Goal: Task Accomplishment & Management: Manage account settings

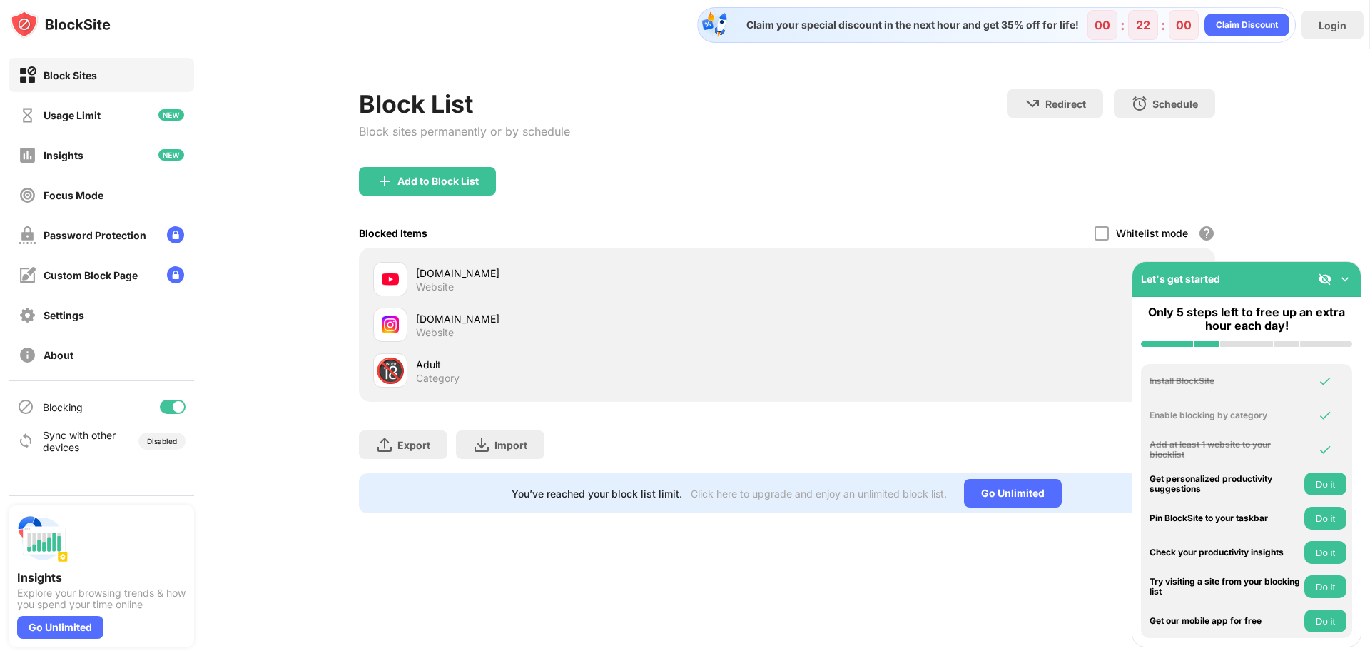
click at [435, 271] on div "youtube.com" at bounding box center [601, 272] width 371 height 15
click at [440, 278] on div "youtube.com" at bounding box center [601, 272] width 371 height 15
click at [452, 281] on div "Website" at bounding box center [435, 286] width 38 height 13
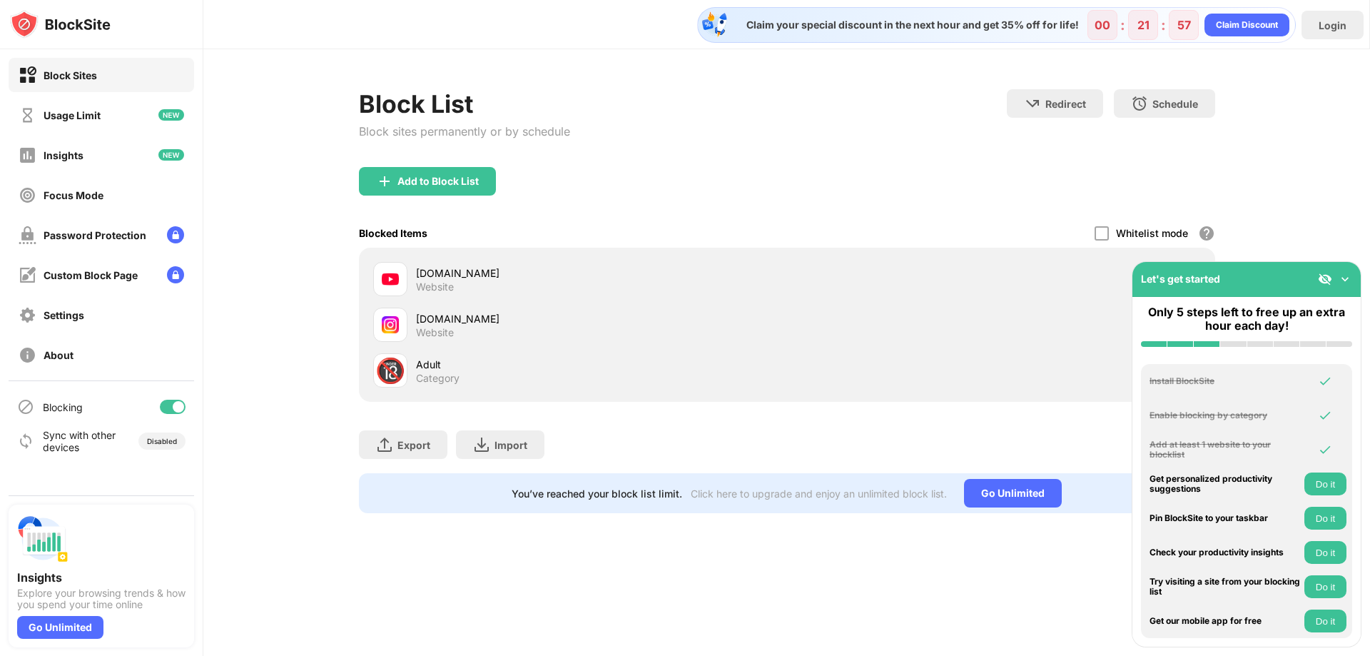
click at [452, 281] on div "Website" at bounding box center [435, 286] width 38 height 13
click at [482, 268] on div "youtube.com" at bounding box center [601, 272] width 371 height 15
click at [464, 278] on div "youtube.com" at bounding box center [601, 272] width 371 height 15
click at [120, 232] on div "Password Protection" at bounding box center [95, 235] width 103 height 12
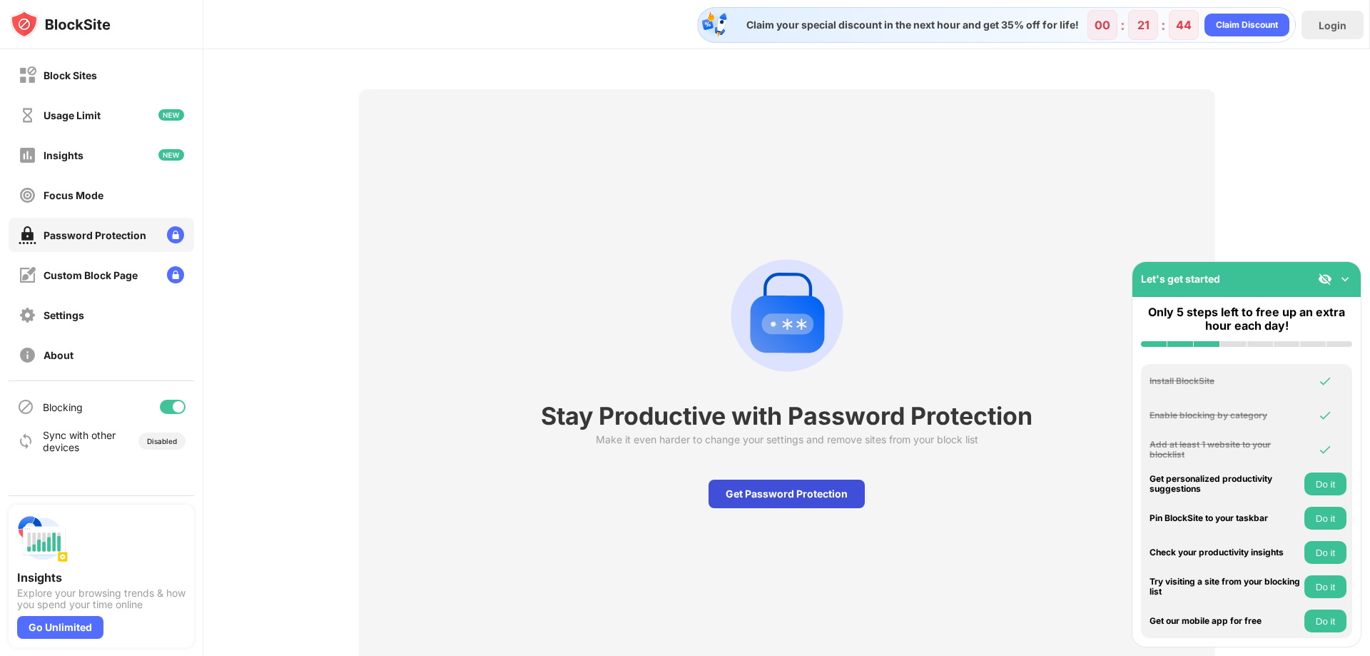
click at [767, 496] on div "Get Password Protection" at bounding box center [786, 493] width 156 height 29
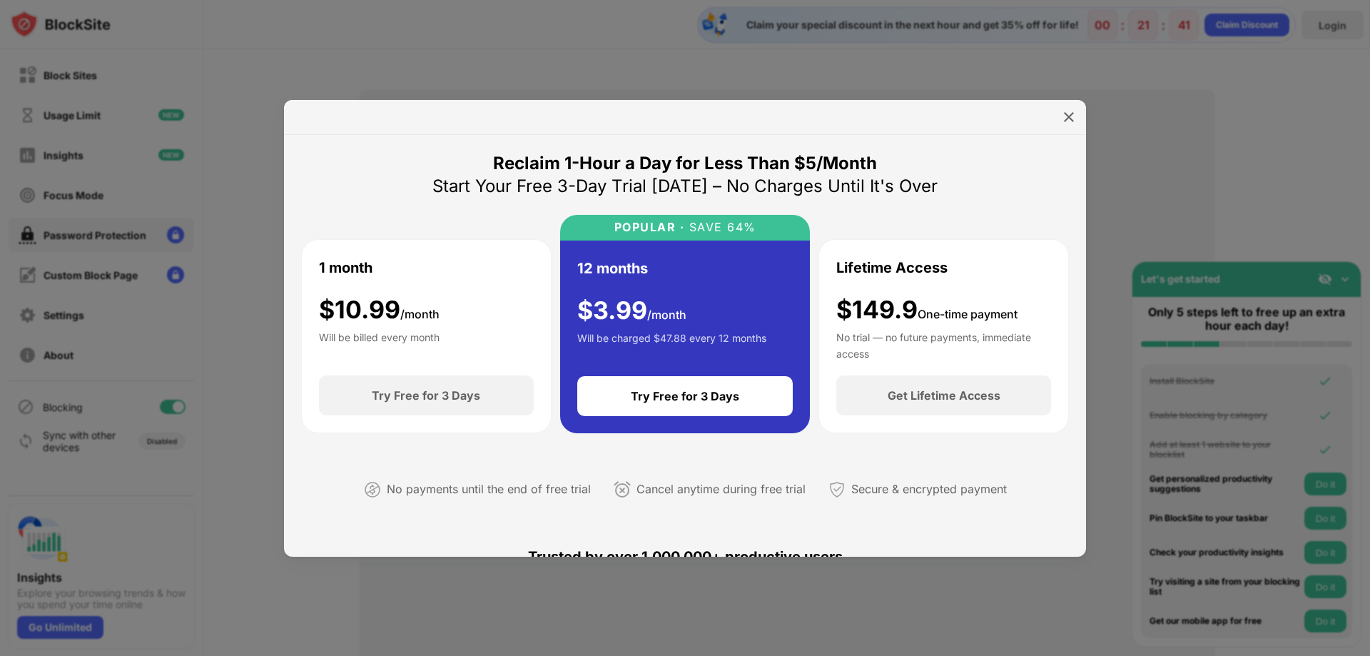
click at [1049, 93] on div at bounding box center [685, 328] width 1370 height 656
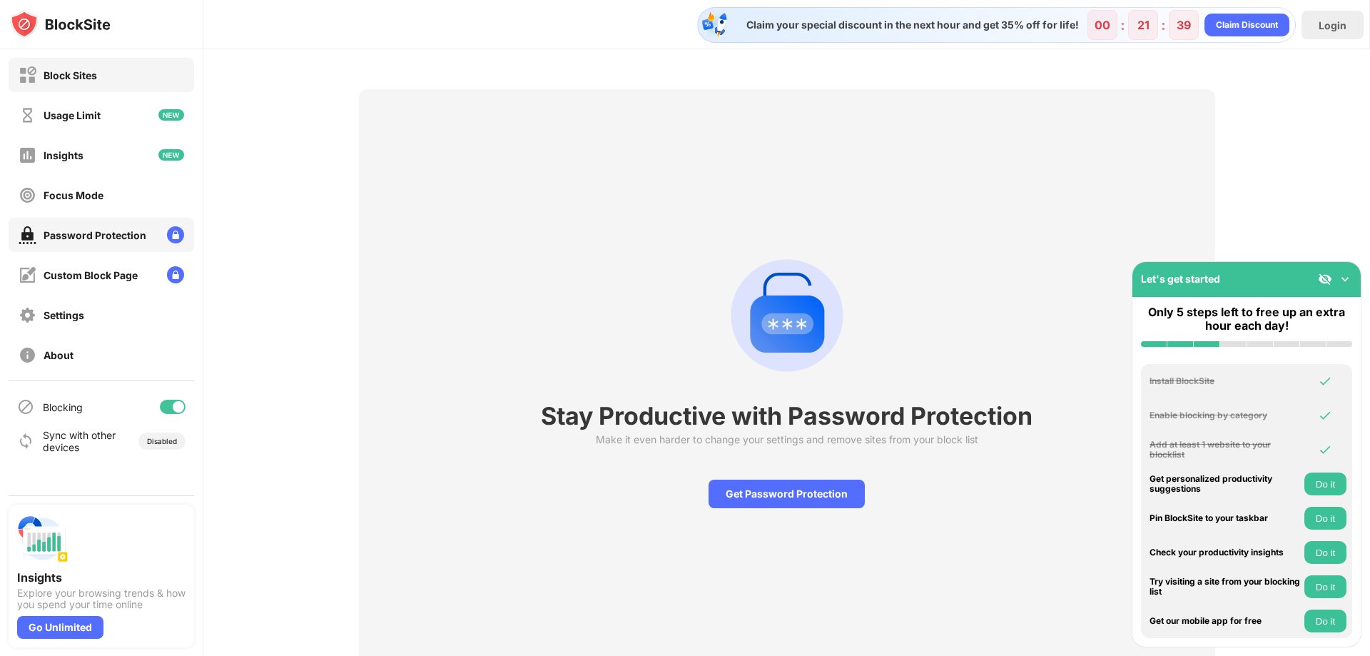
click at [53, 76] on div "Block Sites" at bounding box center [71, 75] width 54 height 12
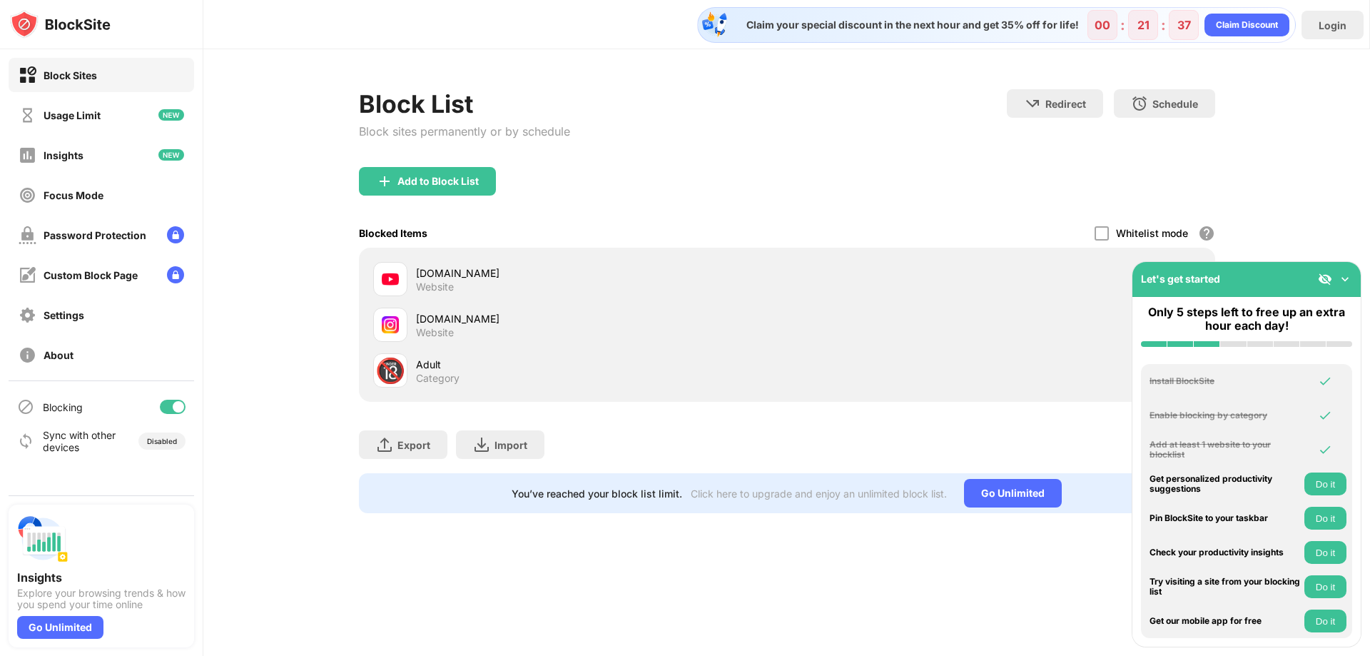
click at [650, 274] on div "youtube.com" at bounding box center [601, 272] width 371 height 15
click at [1030, 489] on div "Go Unlimited" at bounding box center [1013, 493] width 98 height 29
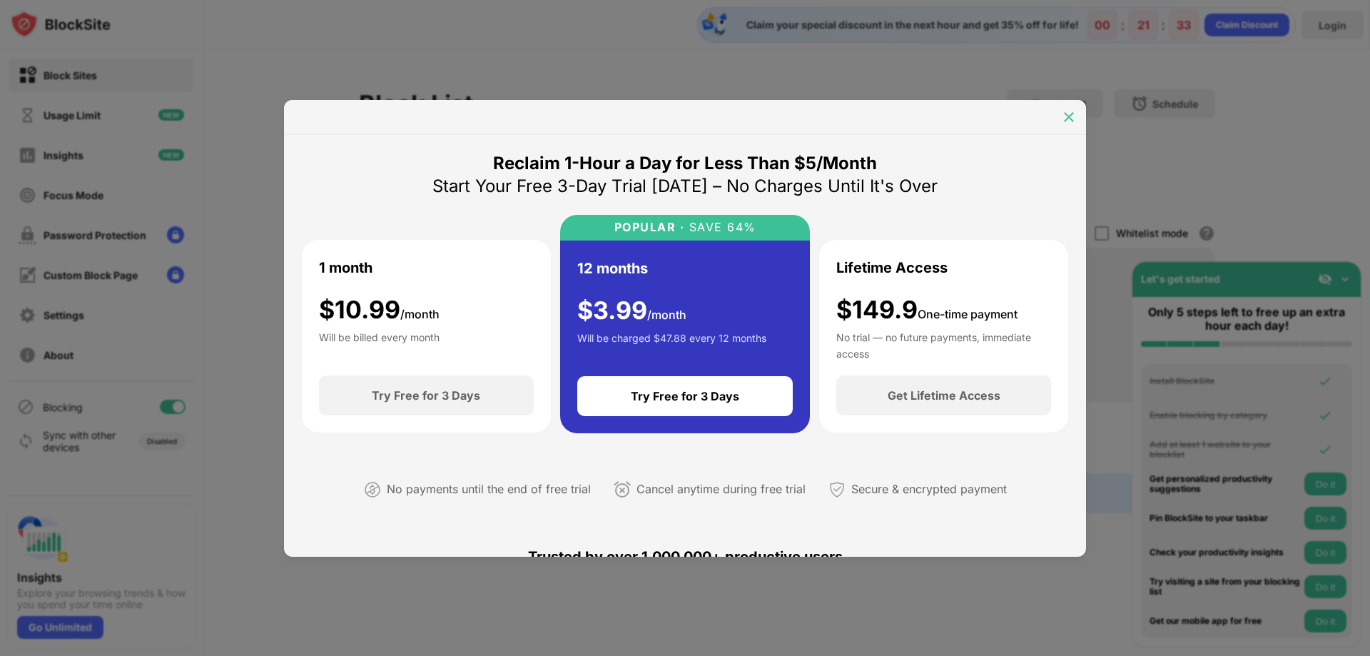
click at [1064, 118] on img at bounding box center [1069, 117] width 14 height 14
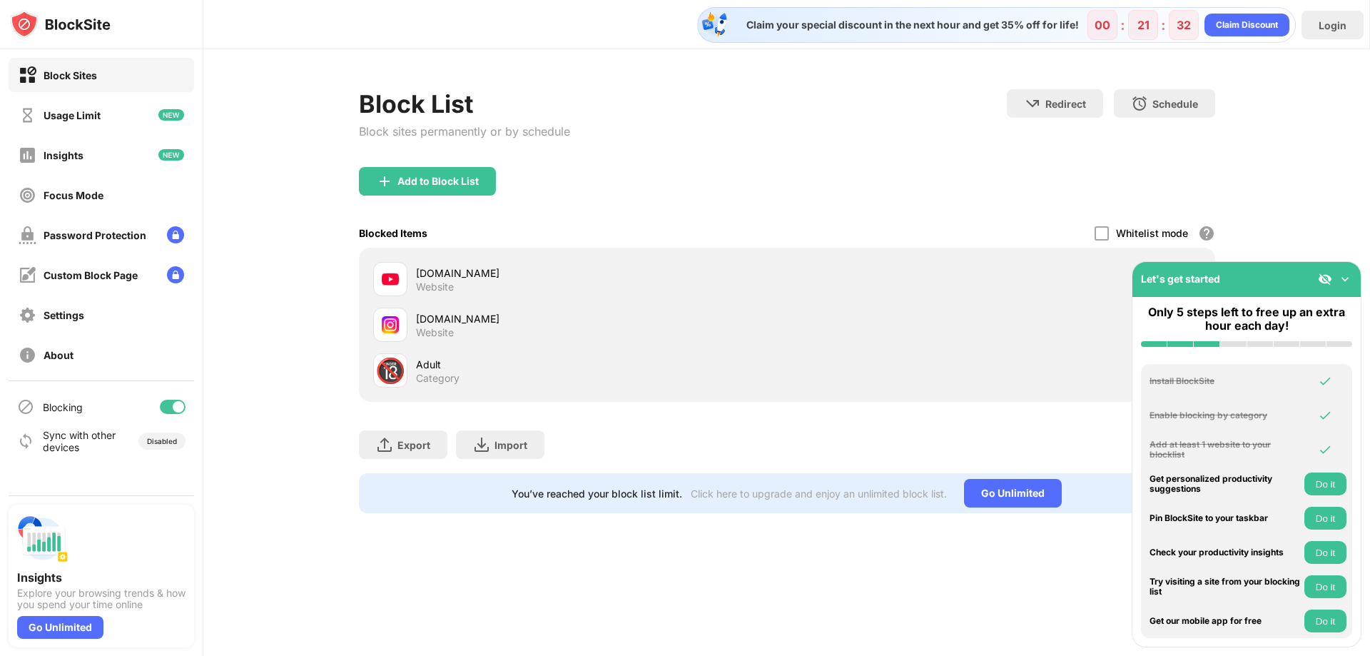
click at [497, 255] on div "youtube.com Website instagram.com Website 🔞 Adult Category" at bounding box center [787, 325] width 856 height 154
click at [437, 290] on div "Website" at bounding box center [435, 286] width 38 height 13
click at [357, 266] on div "Block List Block sites permanently or by schedule Redirect Choose a site to be …" at bounding box center [786, 301] width 1166 height 504
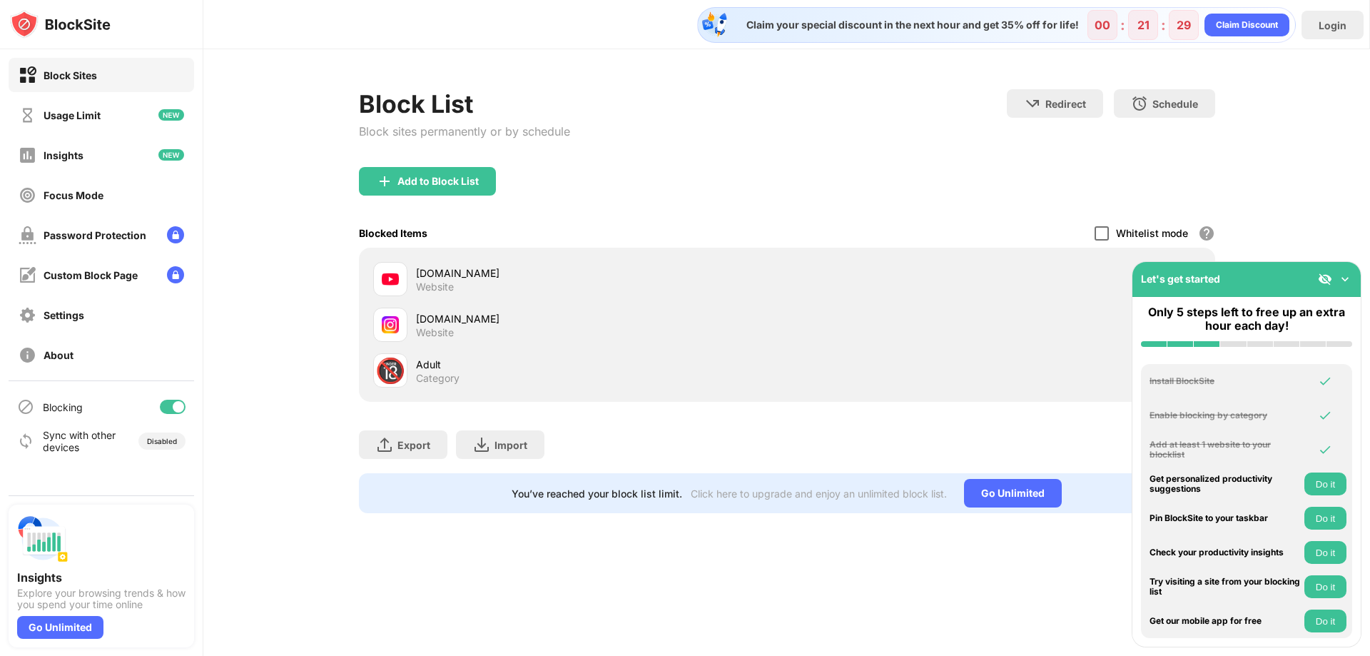
click at [1097, 233] on div at bounding box center [1101, 233] width 14 height 14
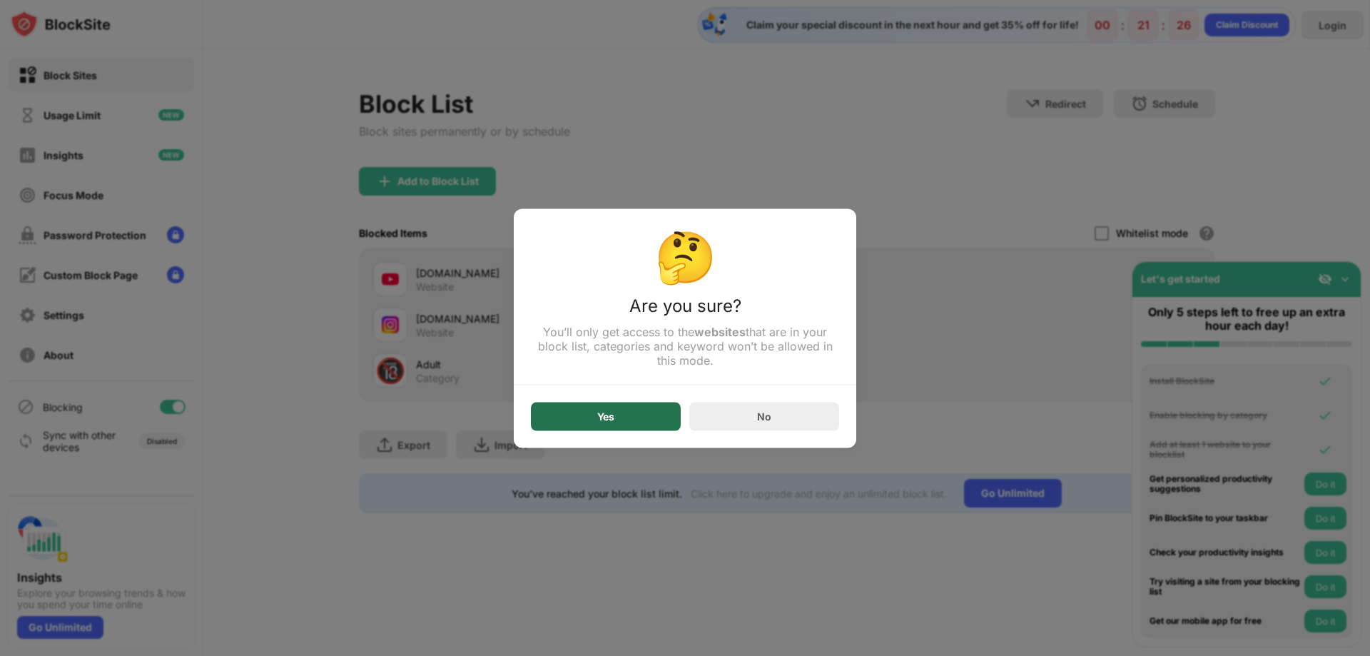
click at [606, 410] on div "Yes" at bounding box center [606, 416] width 150 height 29
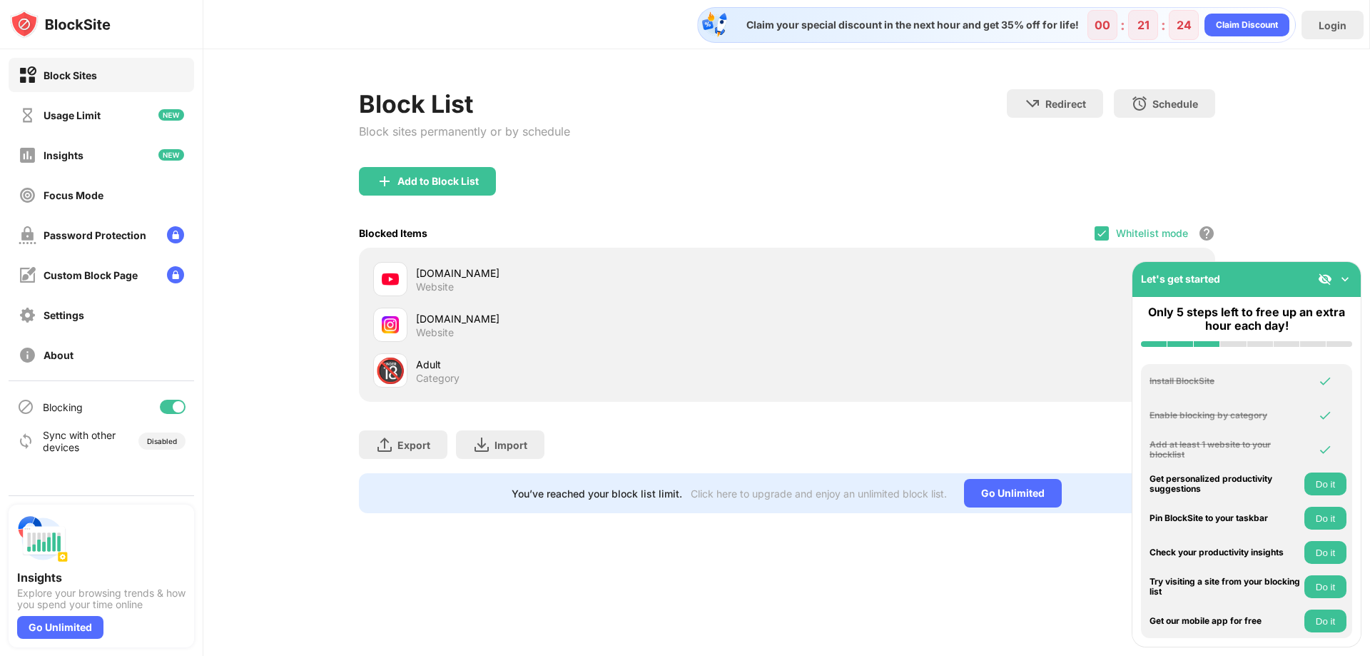
click at [766, 292] on div "youtube.com Website" at bounding box center [601, 279] width 371 height 28
click at [347, 313] on div "Block List Block sites permanently or by schedule Redirect Choose a site to be …" at bounding box center [786, 301] width 1166 height 504
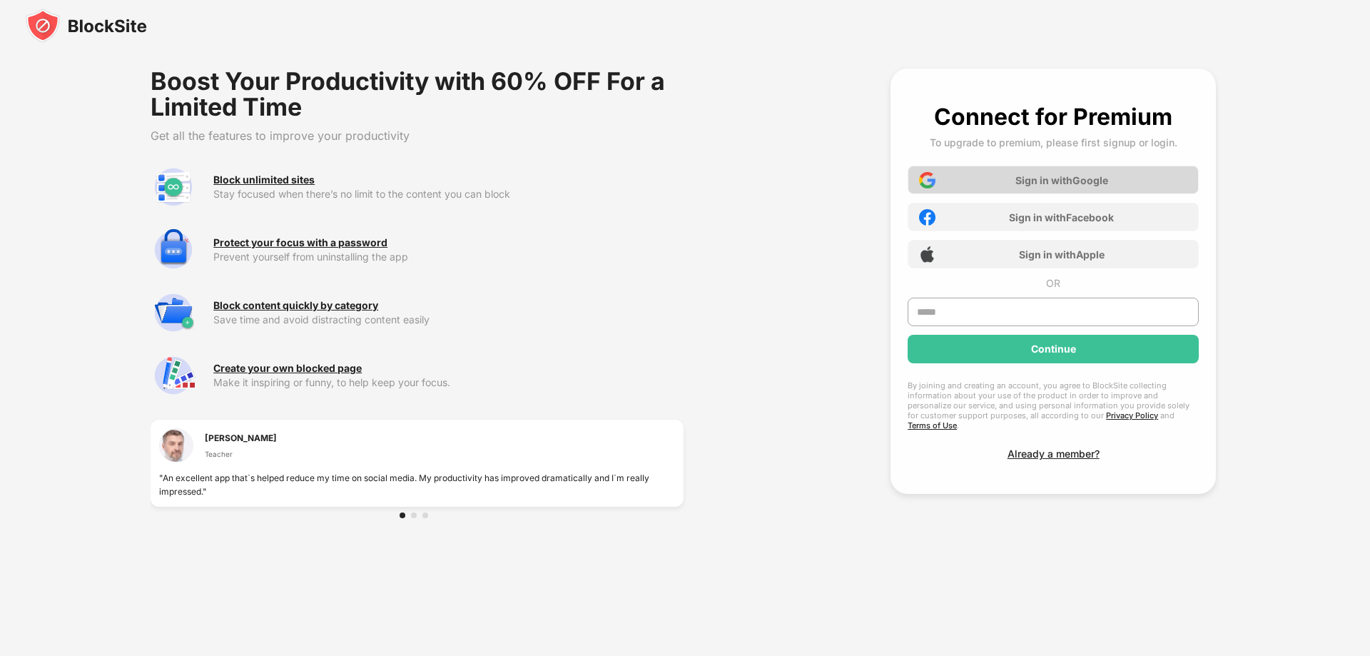
click at [1054, 176] on div "Sign in with Google" at bounding box center [1061, 180] width 93 height 12
